Goal: Information Seeking & Learning: Understand process/instructions

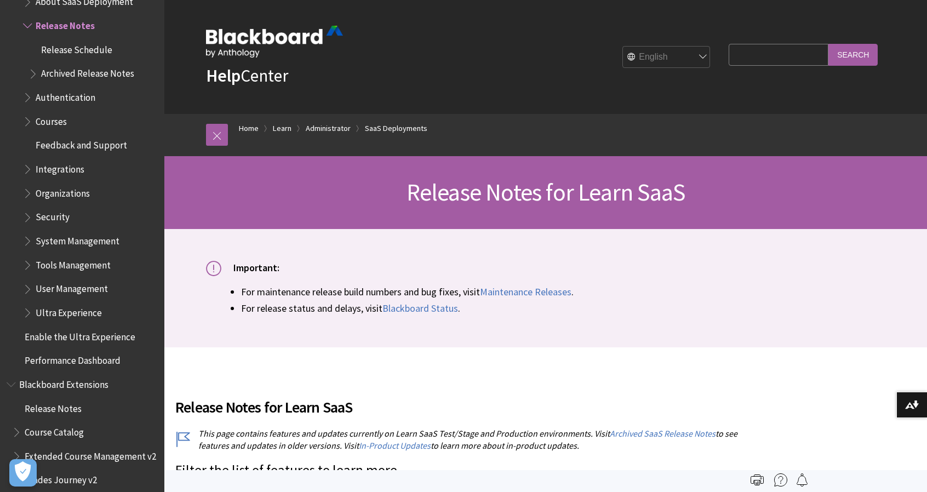
scroll to position [1234, 0]
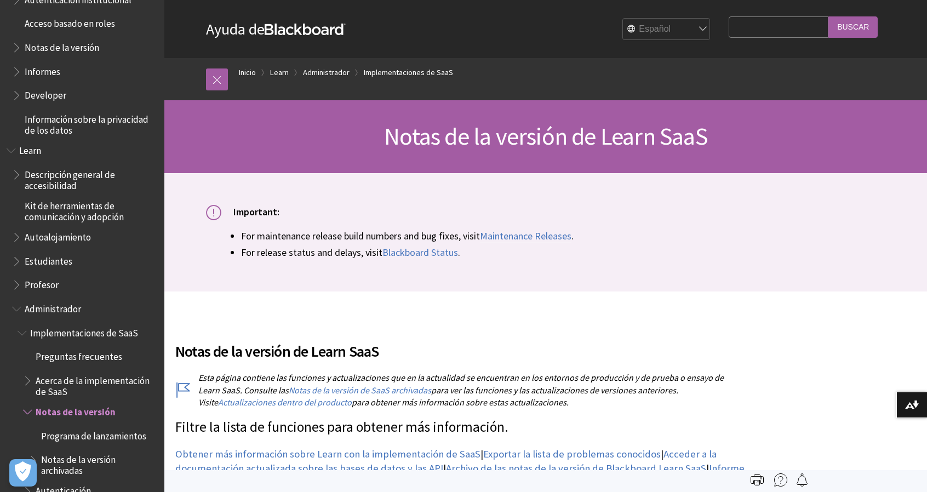
scroll to position [482, 0]
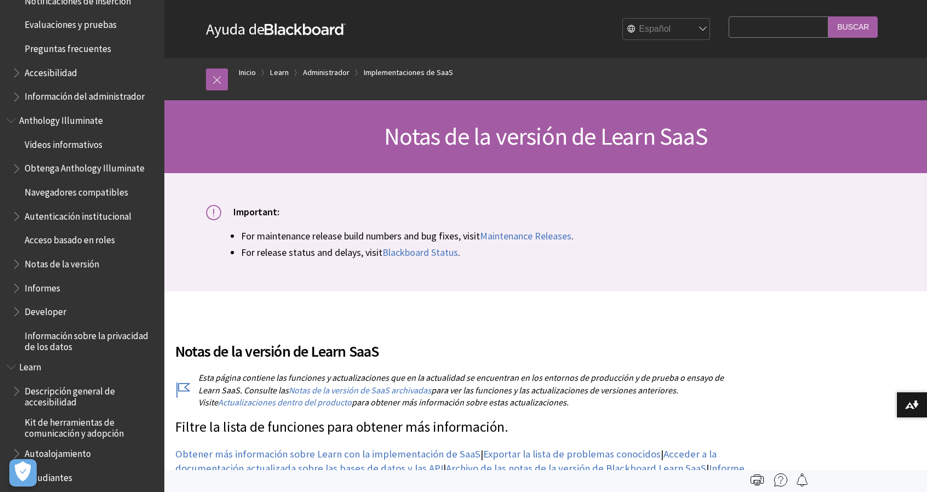
click at [675, 17] on div "English عربية Català Cymraeg Deutsch Español Suomi Français עברית Italiano 日本語 …" at bounding box center [531, 29] width 370 height 30
click at [671, 35] on select "English عربية Català Cymraeg Deutsch Español Suomi Français עברית Italiano 日本語 …" at bounding box center [667, 30] width 88 height 22
select select "/Learn/Administrator/SaaS/Release_Notes"
click at [623, 19] on select "English عربية Català Cymraeg Deutsch Español Suomi Français עברית Italiano 日本語 …" at bounding box center [667, 30] width 88 height 22
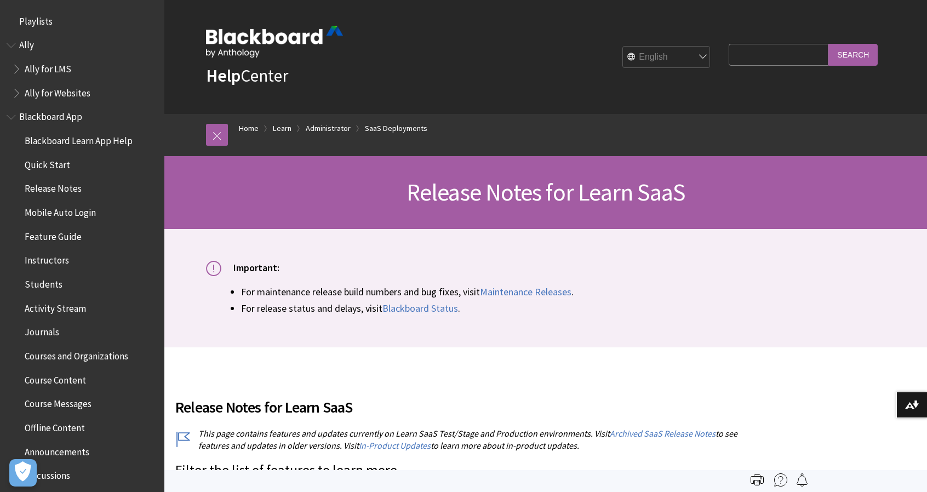
scroll to position [1199, 0]
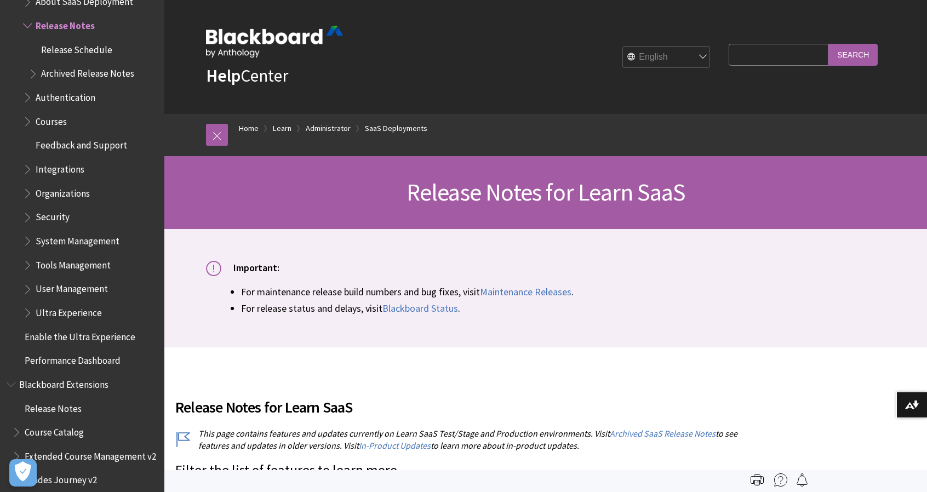
click at [34, 169] on span "Book outline for Blackboard Learn Help" at bounding box center [29, 167] width 12 height 14
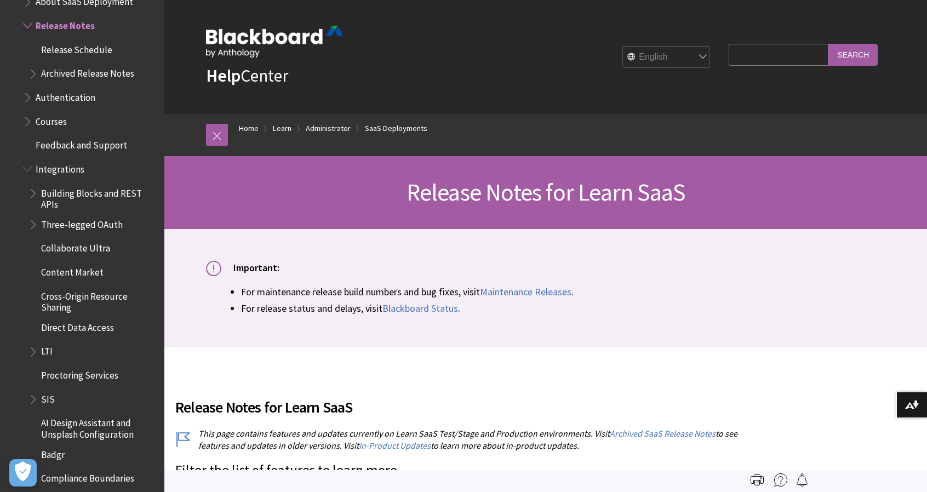
click at [32, 398] on span "Book outline for Blackboard Learn Help" at bounding box center [34, 397] width 12 height 14
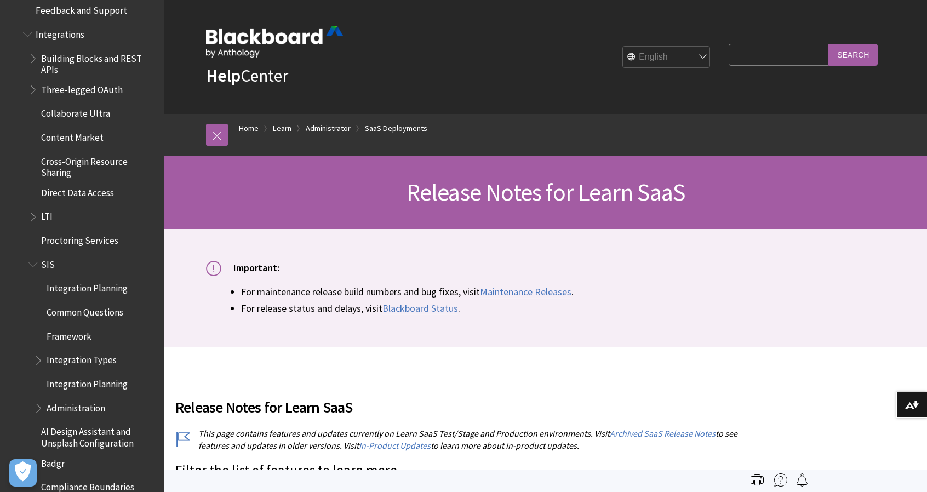
scroll to position [1363, 0]
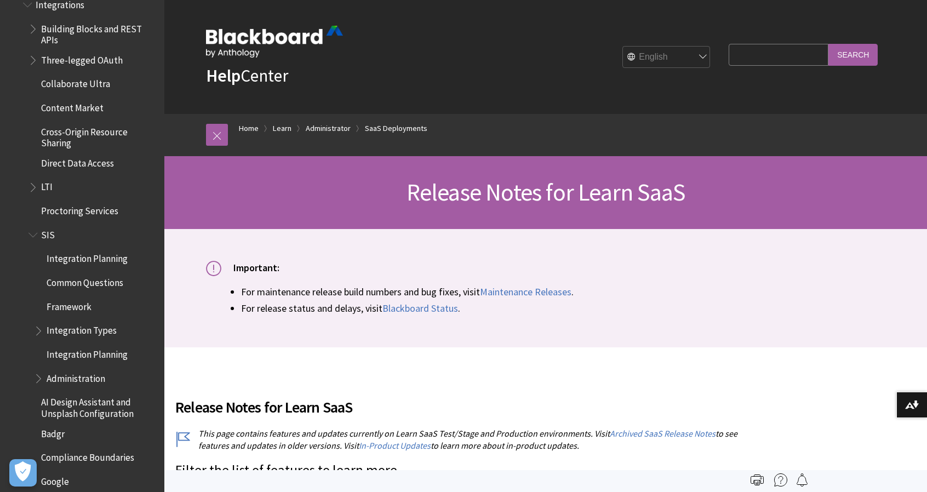
click at [42, 329] on span "Book outline for Blackboard Learn Help" at bounding box center [40, 329] width 12 height 14
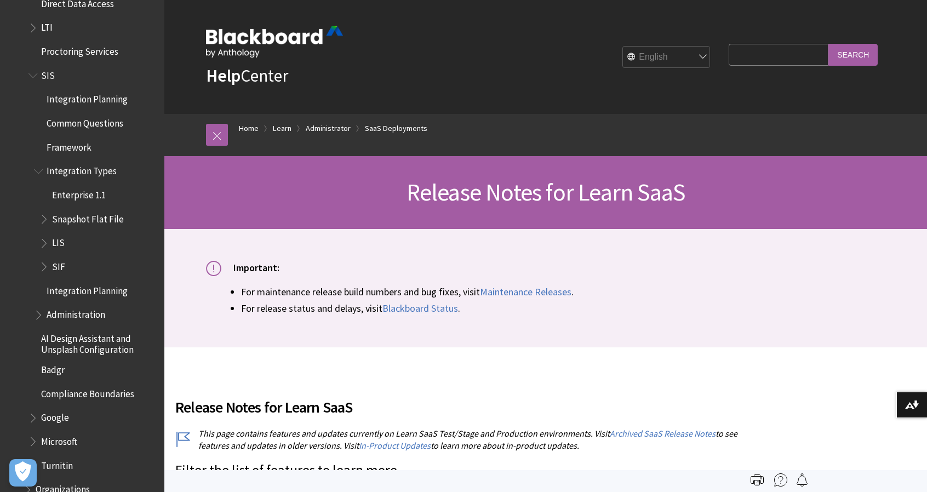
scroll to position [1528, 0]
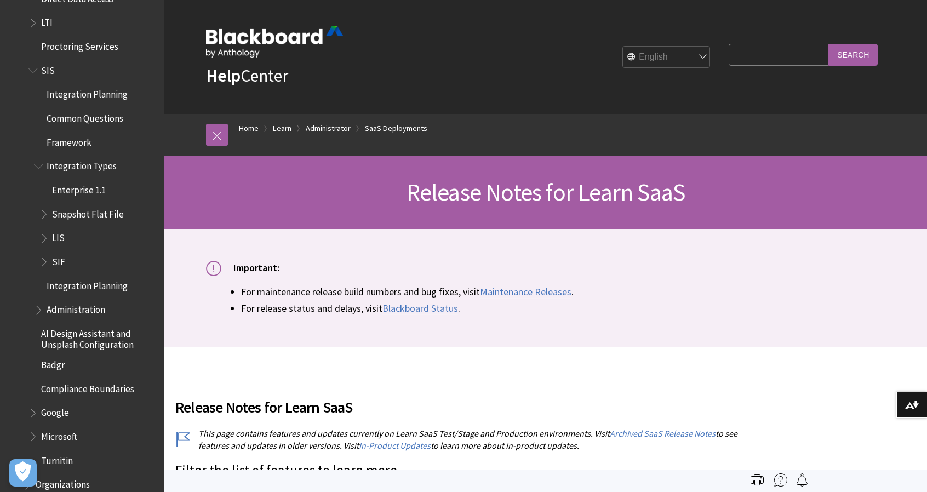
click at [40, 210] on span "Book outline for Blackboard Learn Help" at bounding box center [45, 212] width 12 height 14
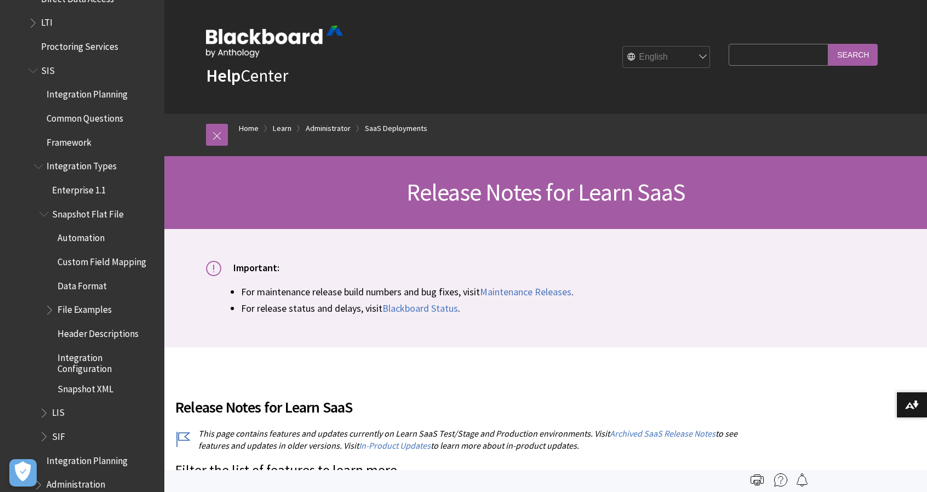
click at [70, 288] on span "Data Format" at bounding box center [82, 284] width 49 height 15
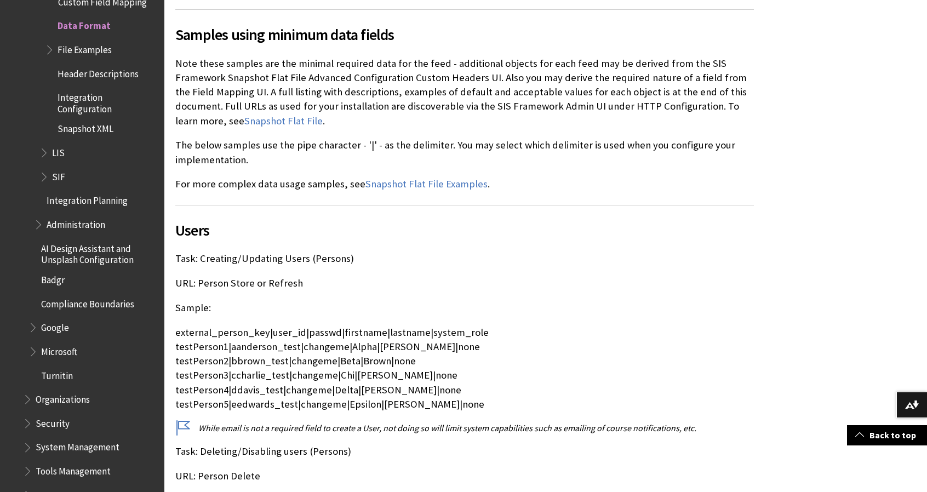
scroll to position [658, 0]
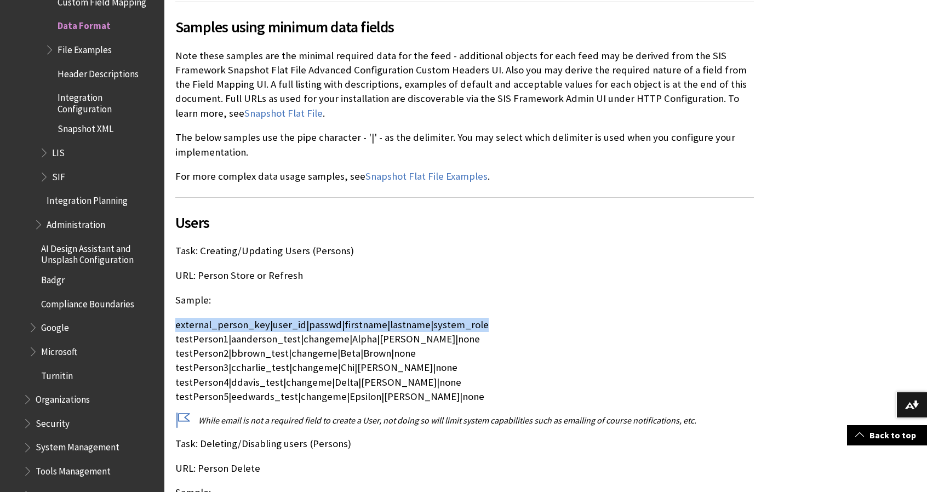
drag, startPoint x: 488, startPoint y: 325, endPoint x: 174, endPoint y: 325, distance: 314.0
copy p "external_person_key|user_id|passwd|firstname|lastname|system_role"
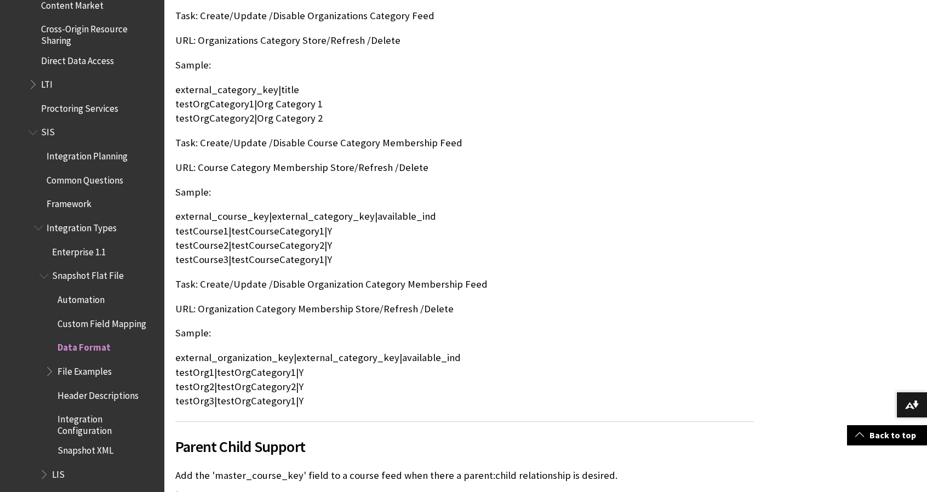
scroll to position [1411, 0]
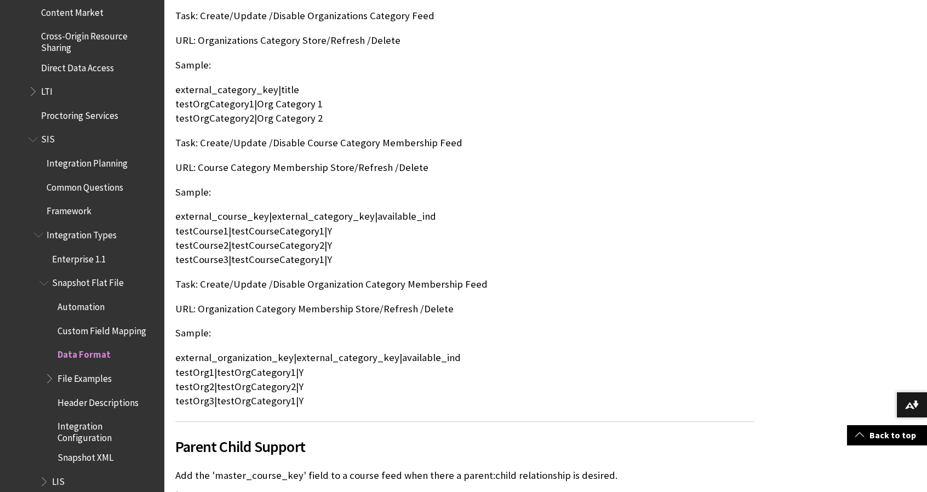
click at [49, 50] on span "Cross-Origin Resource Sharing" at bounding box center [99, 40] width 116 height 26
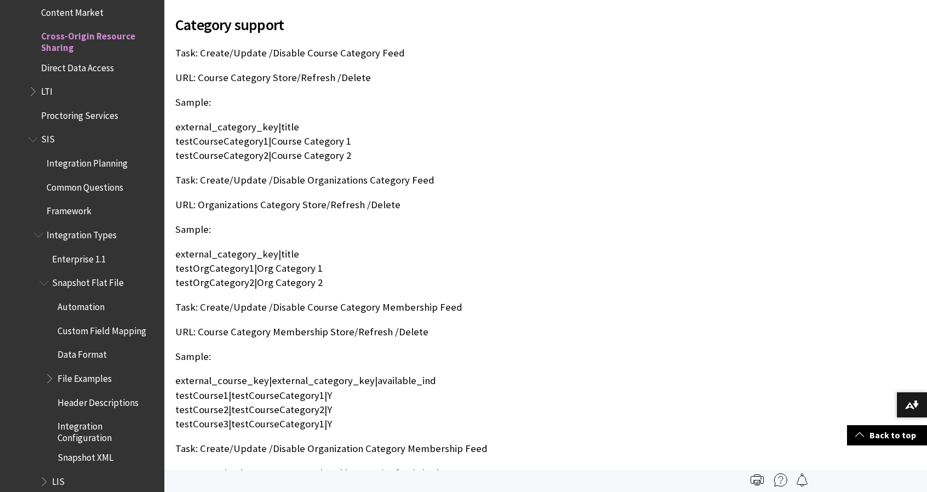
click at [53, 379] on span "Book outline for Blackboard Learn Help" at bounding box center [51, 376] width 12 height 14
click at [93, 428] on span "User Examples" at bounding box center [92, 425] width 58 height 15
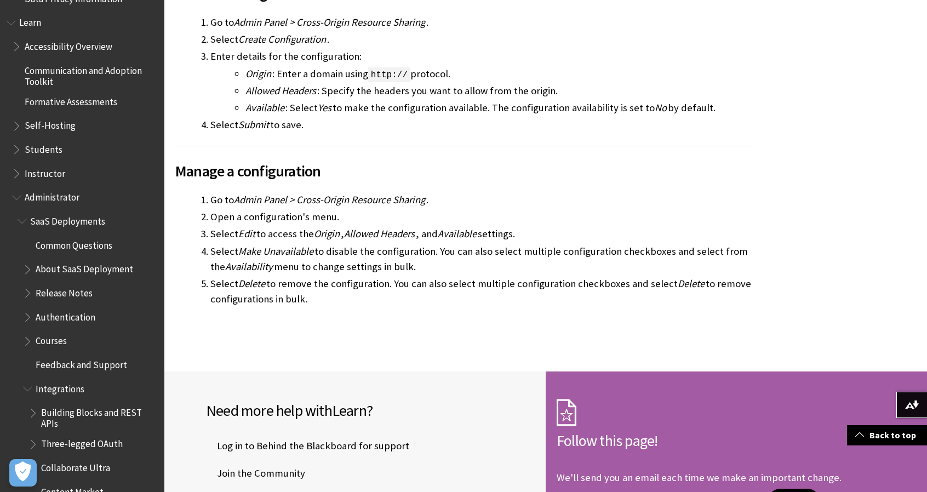
scroll to position [928, 0]
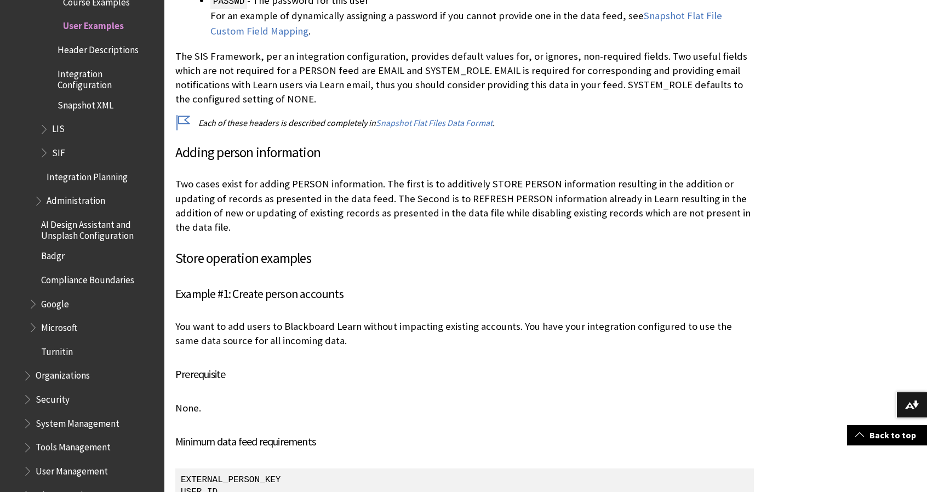
scroll to position [2411, 0]
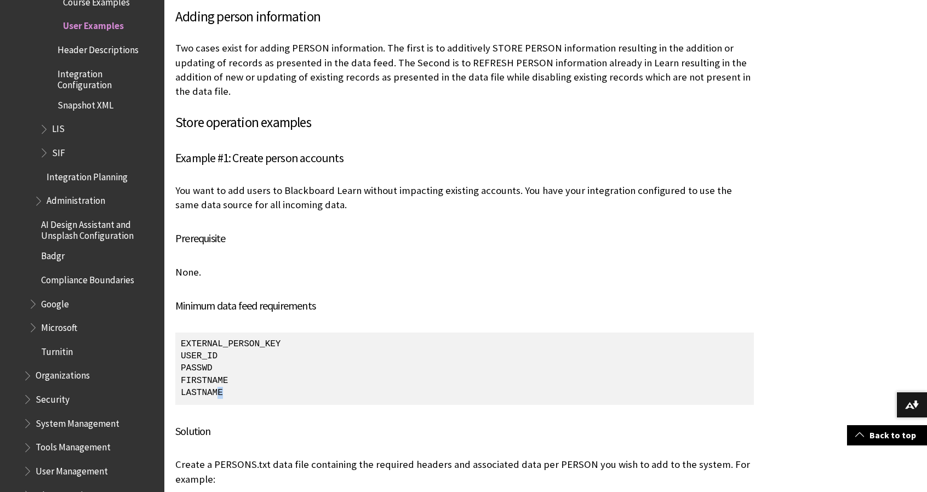
drag, startPoint x: 226, startPoint y: 379, endPoint x: 216, endPoint y: 379, distance: 9.3
click at [216, 379] on p "EXTERNAL_PERSON_KEY USER_ID PASSWD FIRSTNAME LASTNAME" at bounding box center [464, 369] width 579 height 72
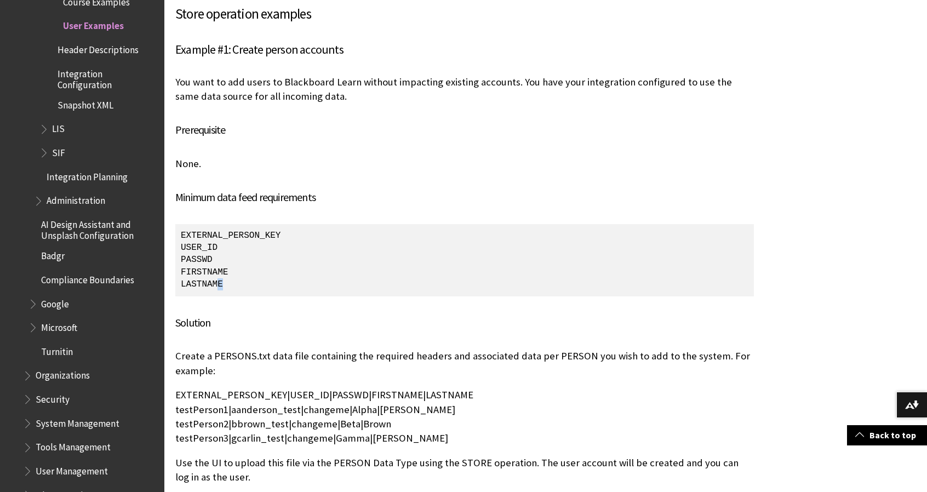
scroll to position [2521, 0]
click at [241, 265] on p "EXTERNAL_PERSON_KEY USER_ID PASSWD FIRSTNAME LASTNAME" at bounding box center [464, 259] width 579 height 72
drag, startPoint x: 227, startPoint y: 265, endPoint x: 169, endPoint y: 219, distance: 74.1
copy p "EXTERNAL_PERSON_KEY USER_ID PASSWD FIRSTNAME LASTNAME"
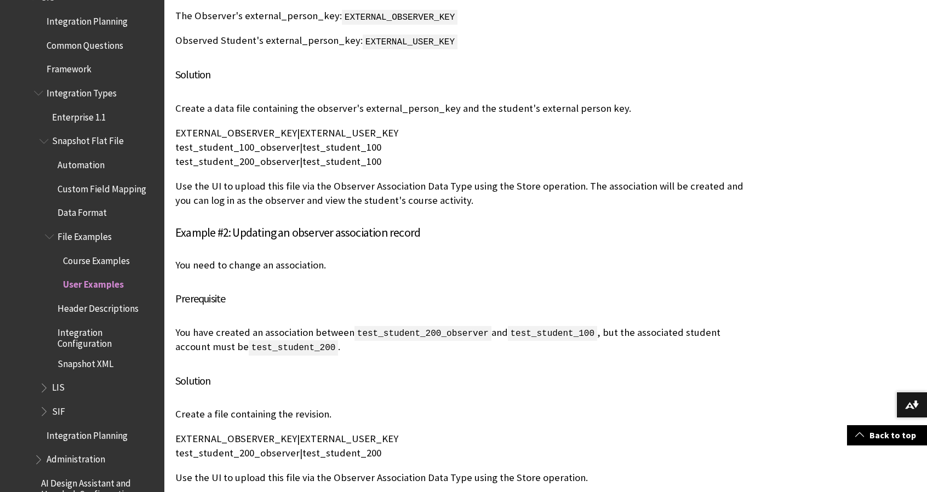
scroll to position [1552, 0]
click at [100, 310] on span "Header Descriptions" at bounding box center [98, 307] width 81 height 15
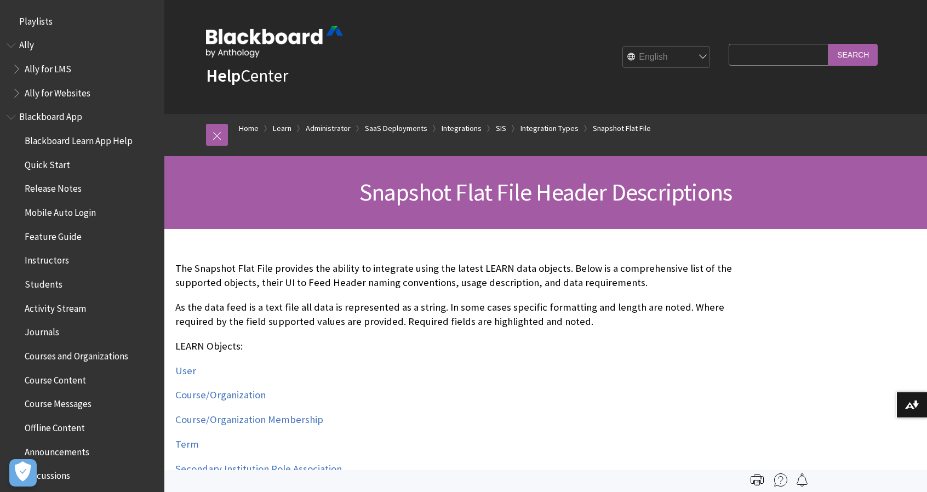
scroll to position [1787, 0]
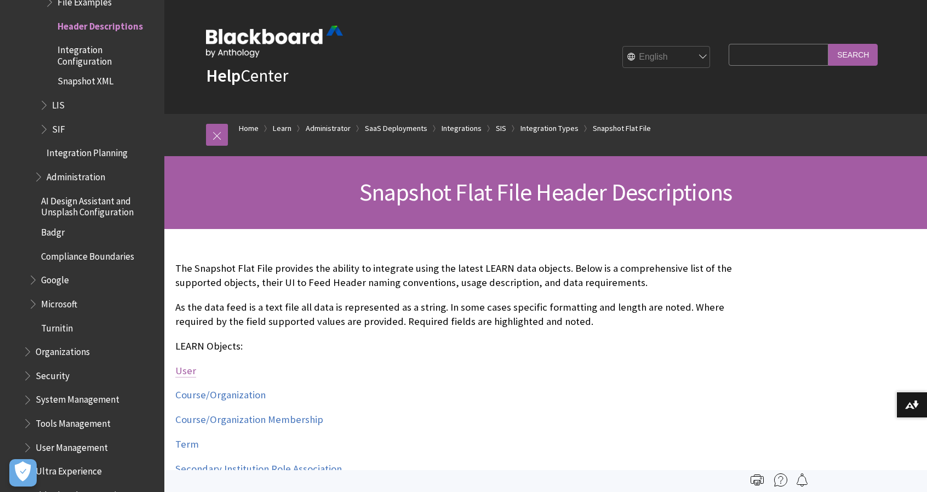
click at [183, 370] on link "User" at bounding box center [185, 370] width 21 height 13
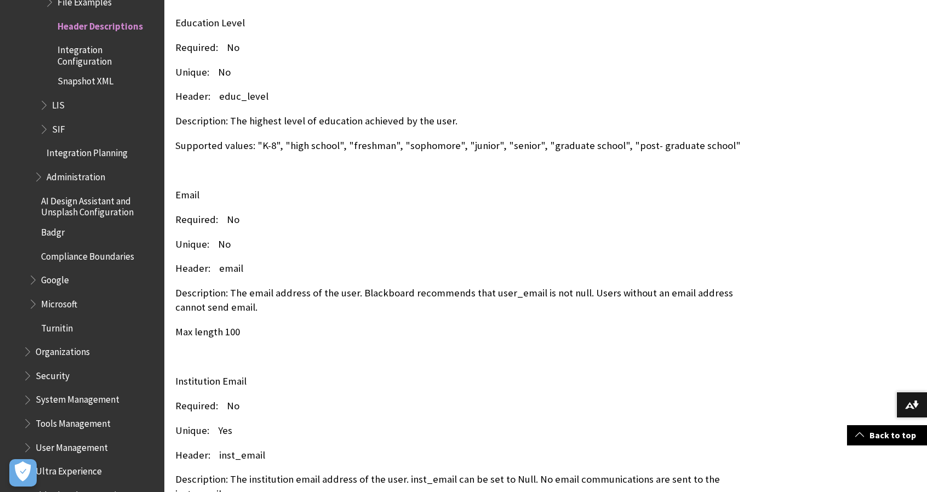
scroll to position [3356, 0]
